Goal: Check status: Check status

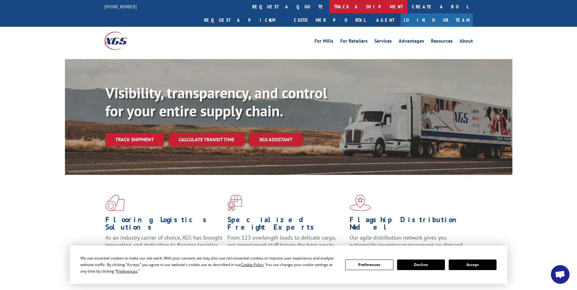
click at [329, 6] on link "track a shipment" at bounding box center [368, 6] width 78 height 13
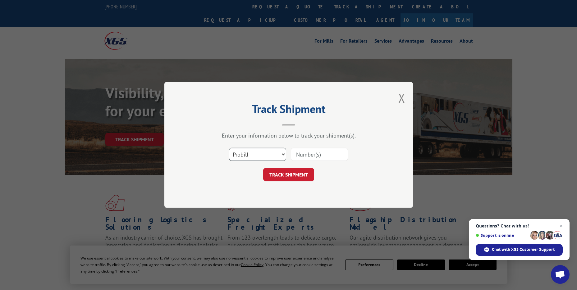
click at [241, 157] on select "Select category... Probill BOL PO" at bounding box center [257, 154] width 57 height 13
select select "po"
click at [229, 148] on select "Select category... Probill BOL PO" at bounding box center [257, 154] width 57 height 13
paste input "07512474"
click at [307, 153] on input "07512474" at bounding box center [319, 154] width 57 height 13
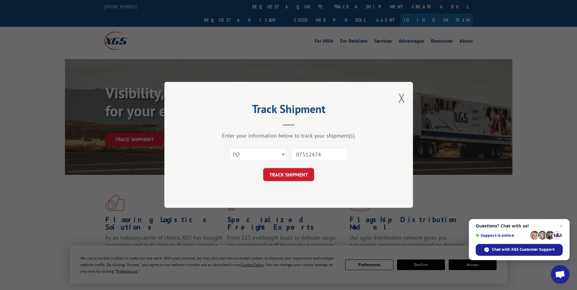
type input "07512474"
click button "TRACK SHIPMENT" at bounding box center [288, 174] width 51 height 13
